Goal: Information Seeking & Learning: Learn about a topic

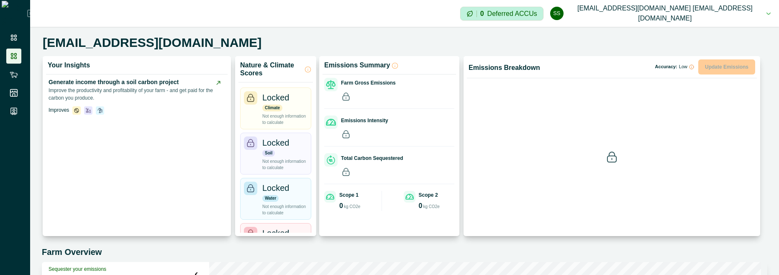
click at [28, 17] on icon at bounding box center [31, 13] width 7 height 7
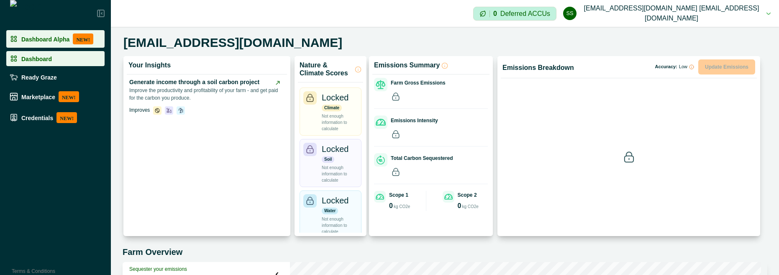
click at [39, 41] on p "Dashboard Alpha" at bounding box center [45, 39] width 48 height 7
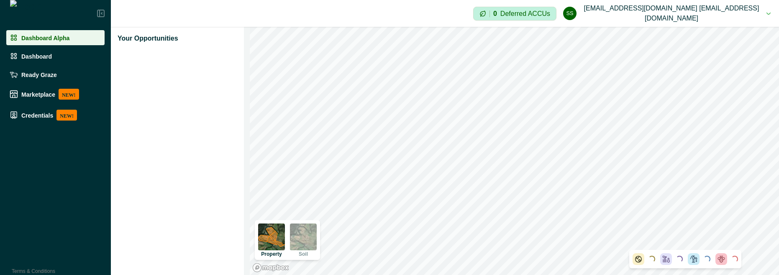
click at [98, 16] on icon at bounding box center [101, 13] width 7 height 7
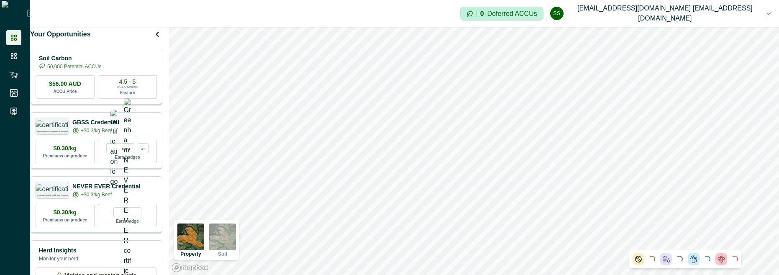
click at [133, 77] on div "Soil Carbon 50,000 Potential ACCUs $56.00 AUD ACCU Price 4.5 - 5 ACCUs/ha/pa Pa…" at bounding box center [96, 77] width 132 height 57
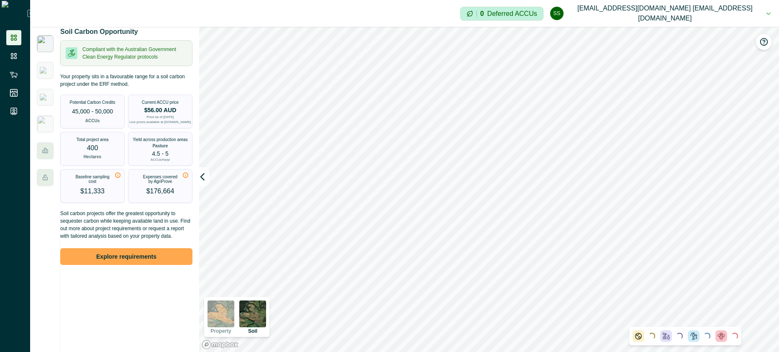
click at [137, 256] on button "Explore requirements" at bounding box center [126, 256] width 132 height 17
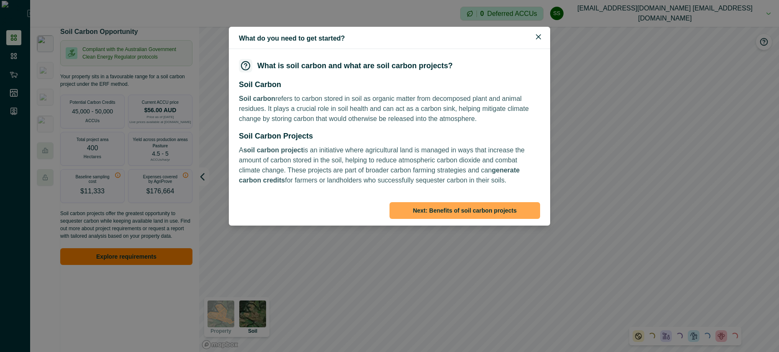
click at [475, 212] on button "Next: Benefits of soil carbon projects" at bounding box center [465, 210] width 151 height 17
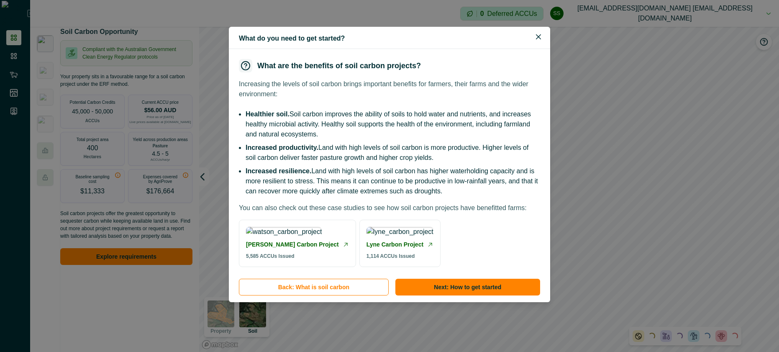
scroll to position [39, 0]
click at [465, 275] on button "Next: How to get started" at bounding box center [468, 287] width 145 height 17
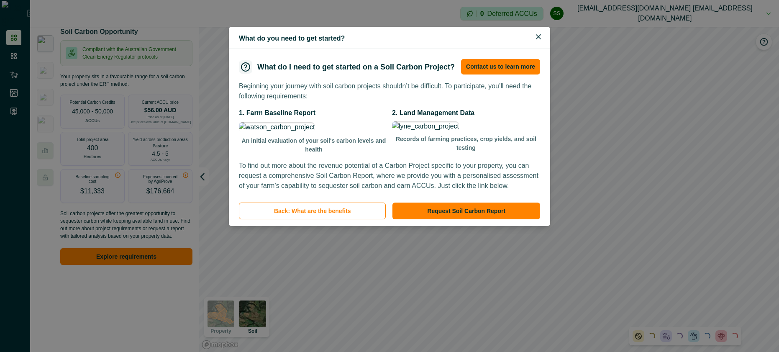
scroll to position [0, 0]
click at [537, 40] on button "Close" at bounding box center [538, 36] width 13 height 13
